Goal: Find specific page/section: Find specific page/section

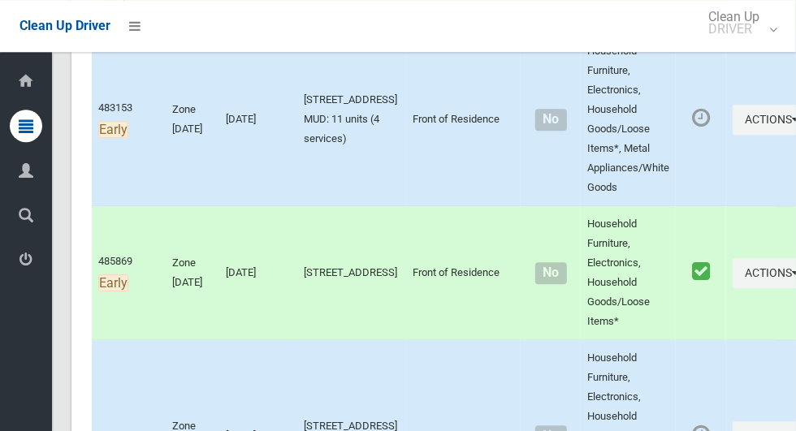
scroll to position [2207, 0]
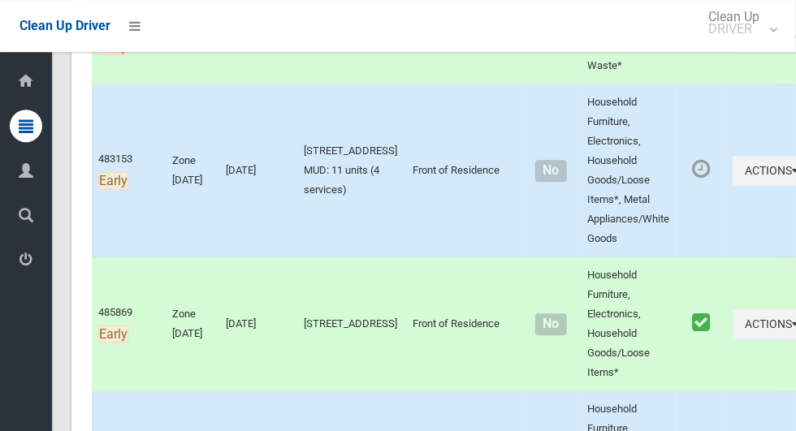
click at [20, 271] on icon at bounding box center [26, 260] width 15 height 33
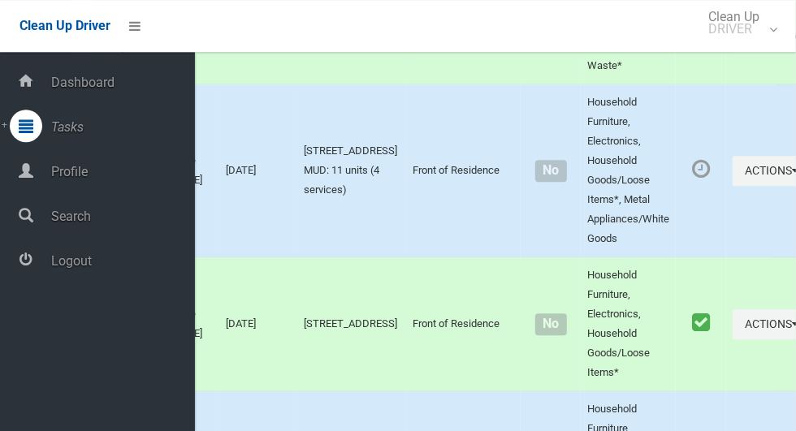
click at [52, 265] on span "Logout" at bounding box center [120, 261] width 149 height 15
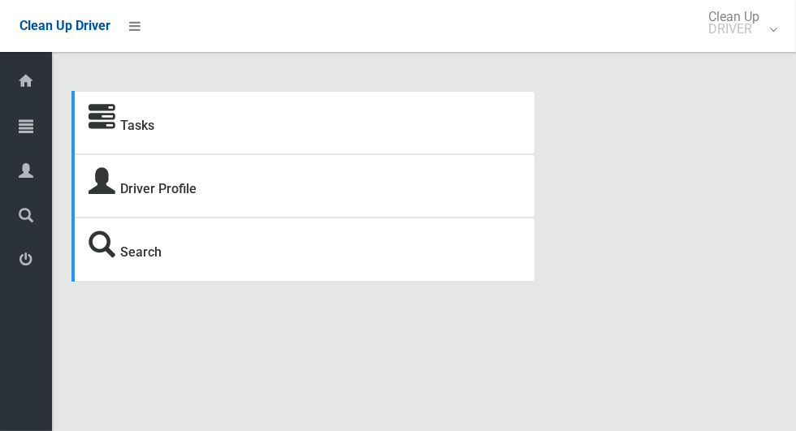
click at [20, 132] on icon at bounding box center [26, 126] width 15 height 33
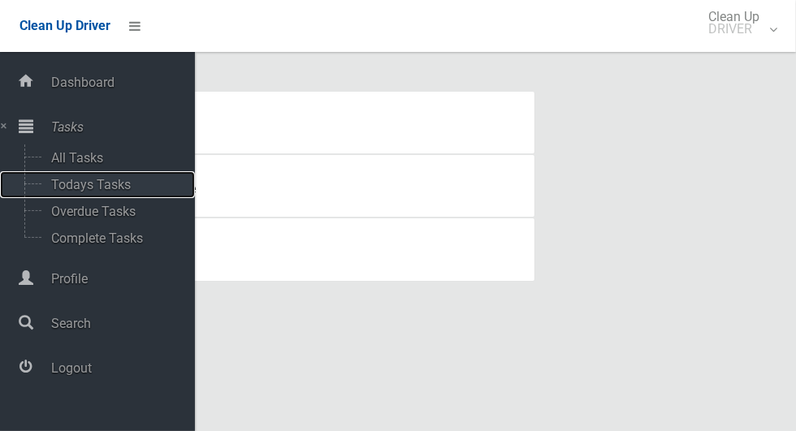
click at [55, 180] on span "Todays Tasks" at bounding box center [113, 184] width 135 height 15
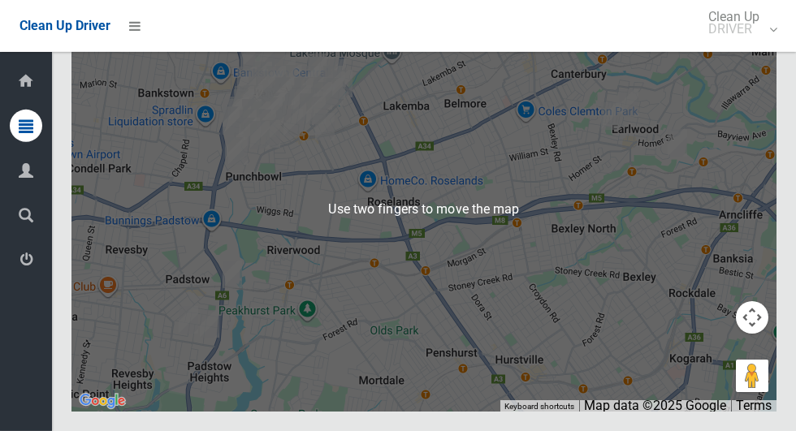
scroll to position [10364, 0]
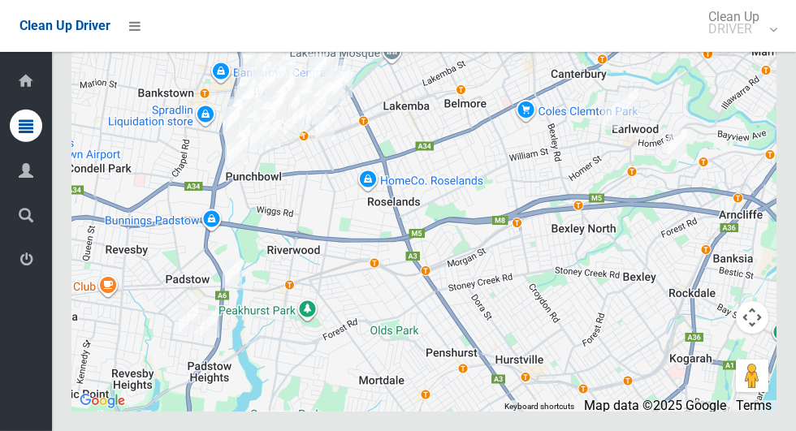
click at [20, 271] on icon at bounding box center [26, 260] width 15 height 33
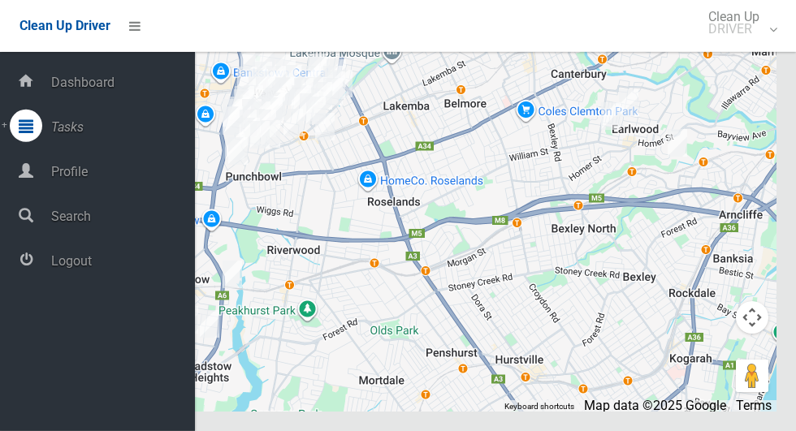
click at [62, 267] on span "Logout" at bounding box center [120, 261] width 149 height 15
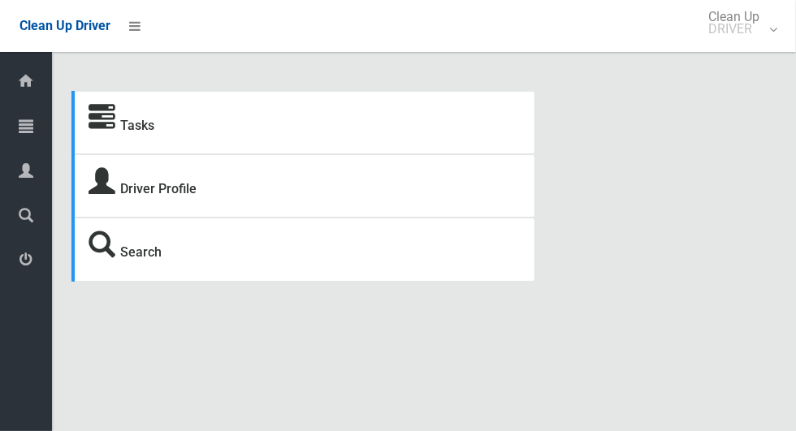
click at [20, 133] on icon at bounding box center [26, 126] width 15 height 33
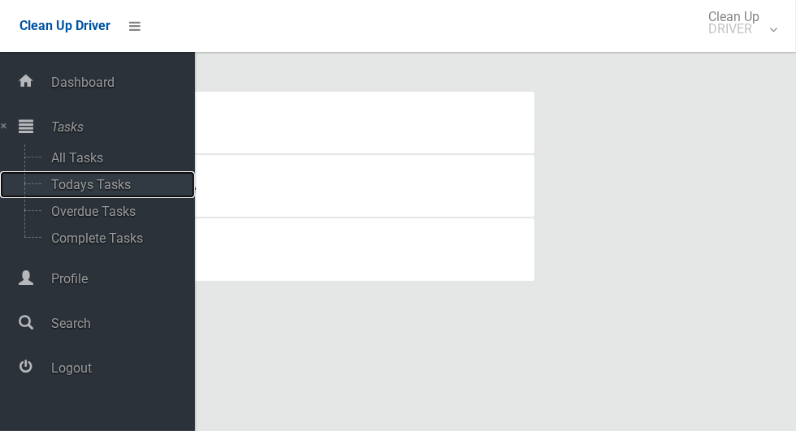
click at [67, 190] on span "Todays Tasks" at bounding box center [113, 184] width 135 height 15
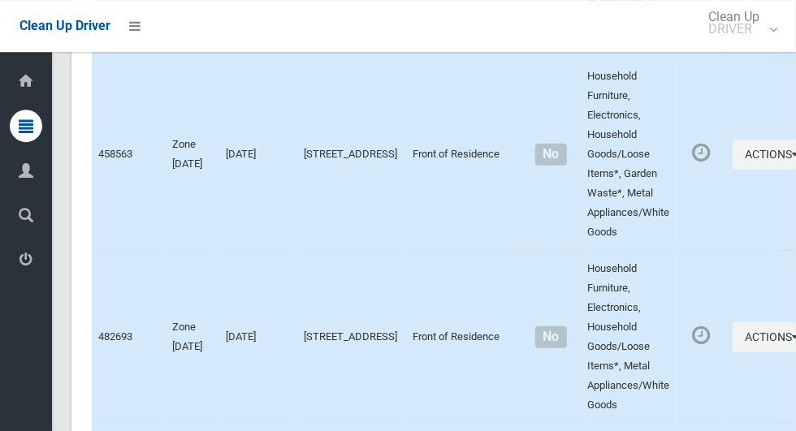
scroll to position [8682, 0]
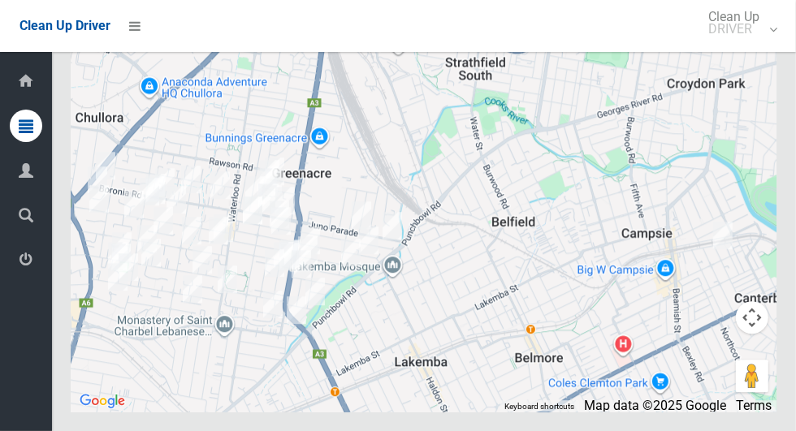
click at [20, 275] on icon at bounding box center [26, 260] width 15 height 33
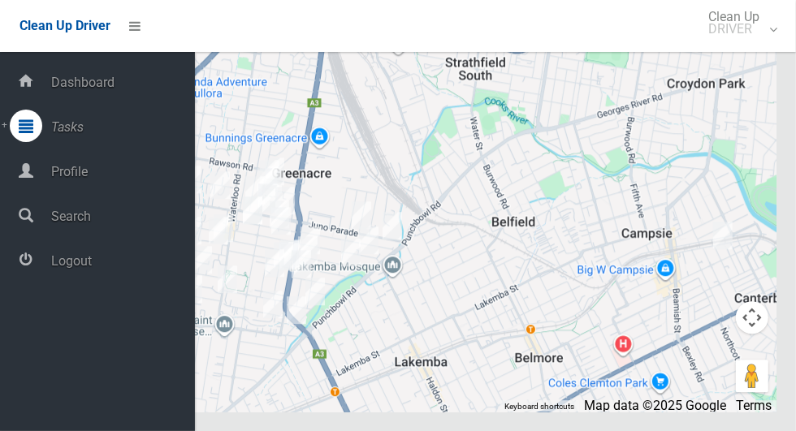
click at [73, 269] on span "Logout" at bounding box center [120, 261] width 149 height 15
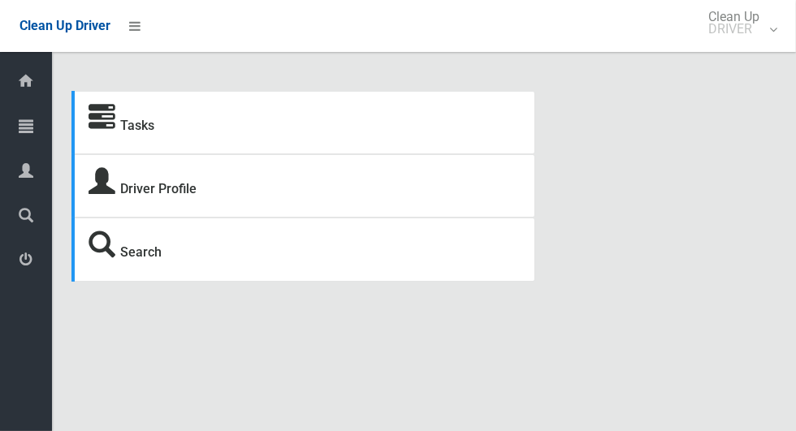
click at [19, 130] on div at bounding box center [26, 126] width 33 height 33
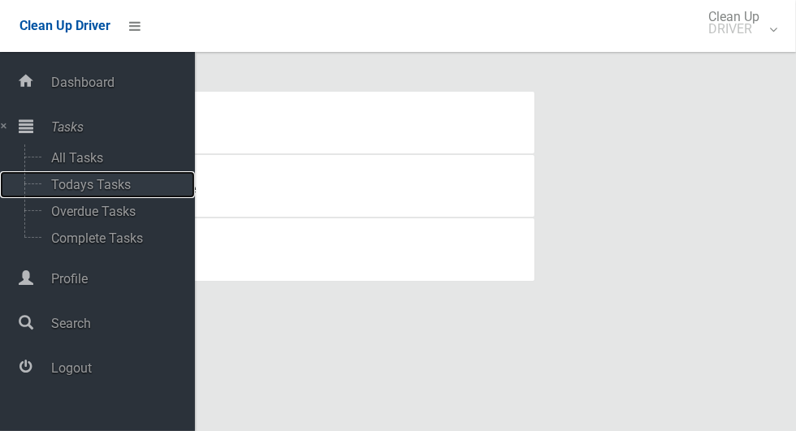
click at [60, 185] on span "Todays Tasks" at bounding box center [113, 184] width 135 height 15
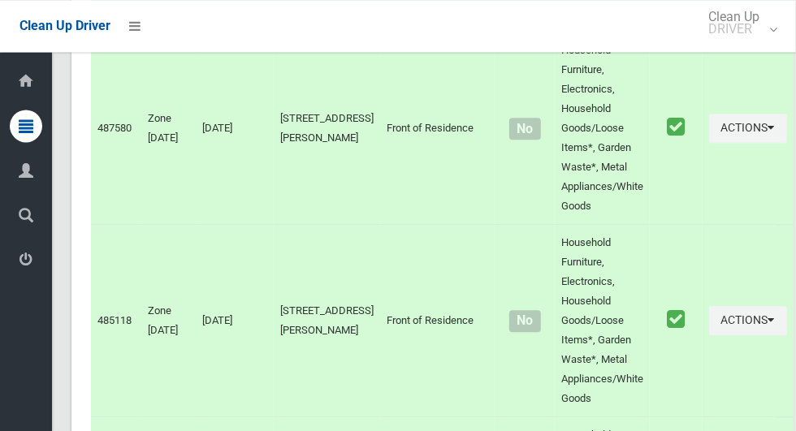
scroll to position [8279, 0]
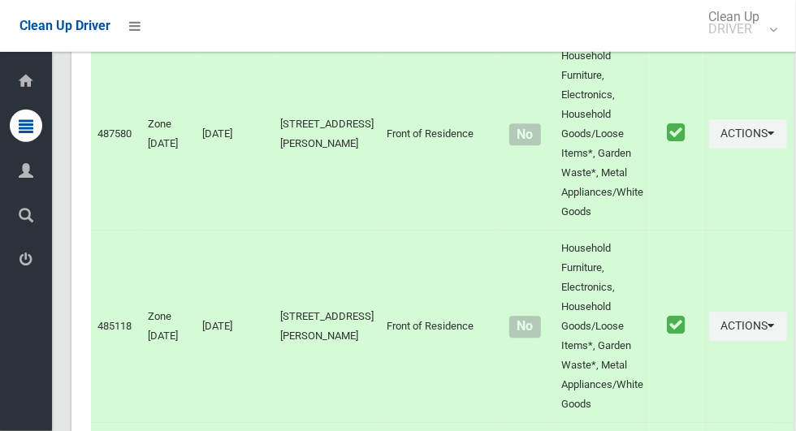
click at [20, 275] on icon at bounding box center [26, 260] width 15 height 33
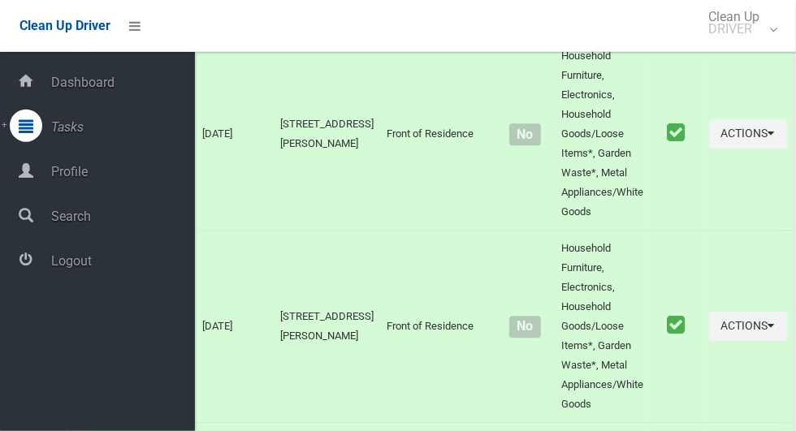
click at [59, 261] on span "Logout" at bounding box center [120, 261] width 149 height 15
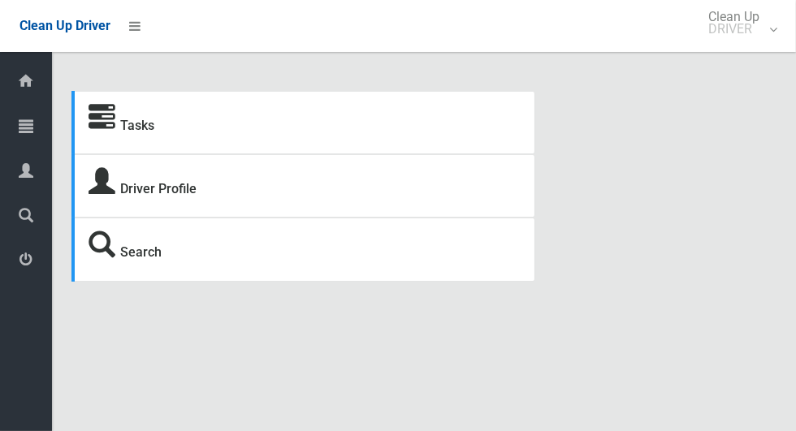
click at [7, 123] on link "Tasks" at bounding box center [26, 127] width 52 height 35
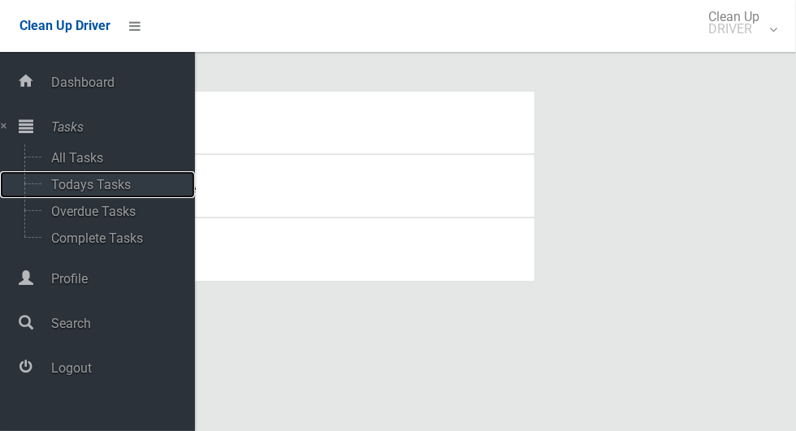
click at [52, 192] on span "Todays Tasks" at bounding box center [113, 184] width 135 height 15
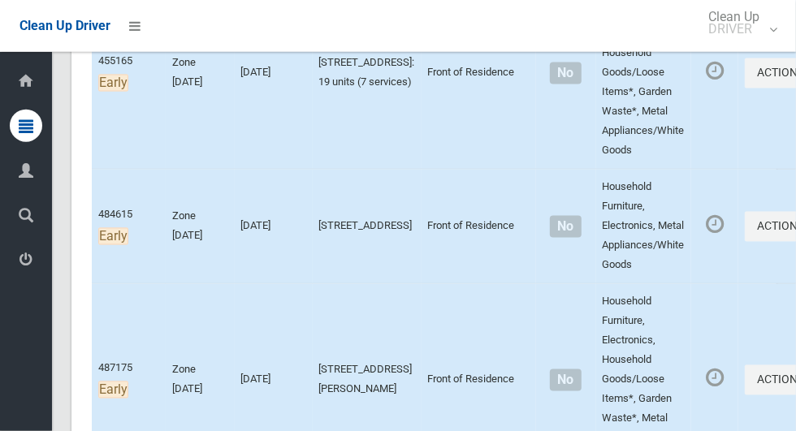
scroll to position [1572, 0]
